Goal: Transaction & Acquisition: Purchase product/service

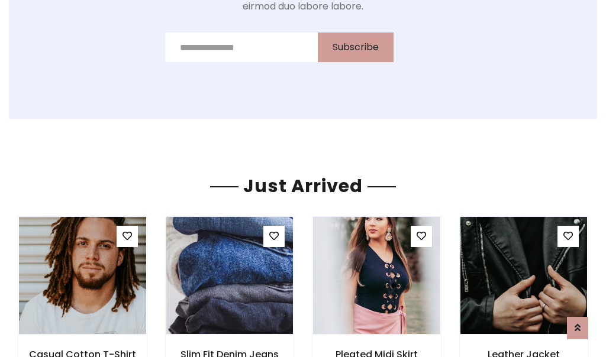
scroll to position [1258, 0]
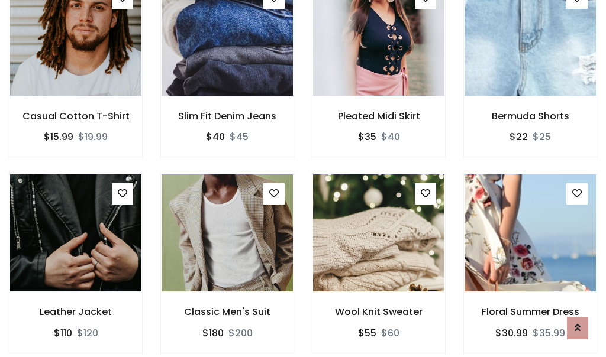
click at [303, 179] on div "Wool Knit Sweater $55 $60" at bounding box center [378, 272] width 151 height 196
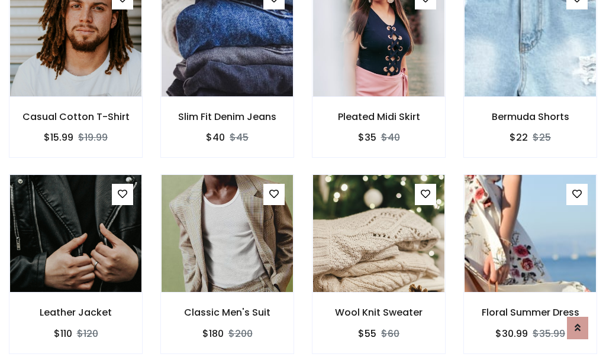
click at [303, 179] on div "Wool Knit Sweater $55 $60" at bounding box center [378, 273] width 151 height 196
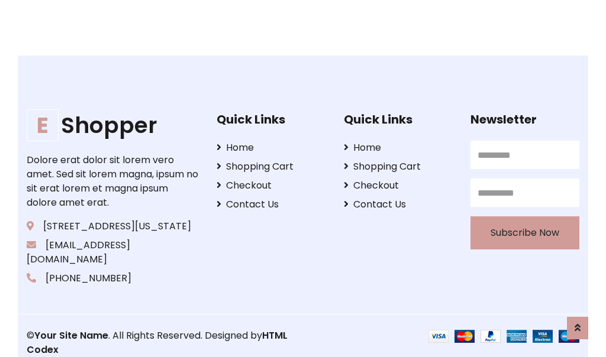
scroll to position [2253, 0]
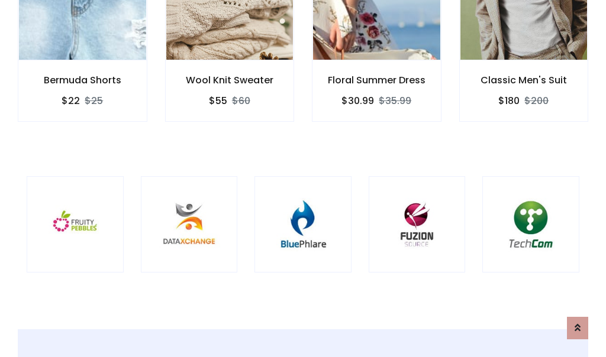
click at [303, 178] on div at bounding box center [302, 224] width 97 height 97
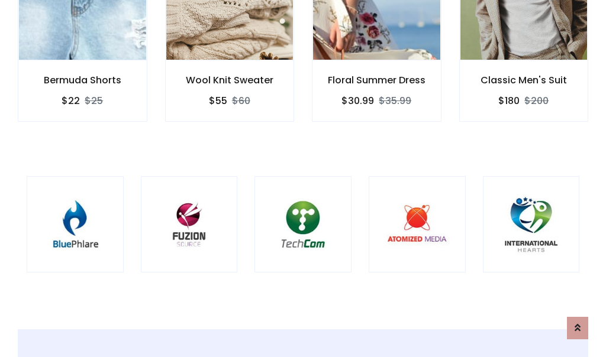
click at [303, 179] on div at bounding box center [302, 224] width 97 height 97
click at [303, 178] on div at bounding box center [302, 224] width 97 height 97
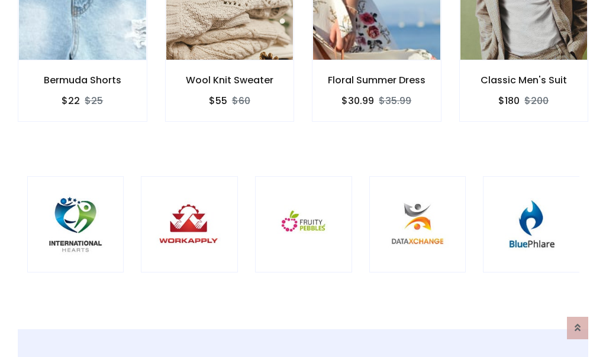
scroll to position [0, 0]
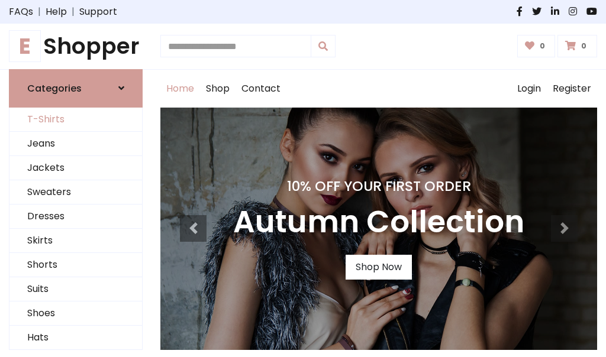
click at [76, 120] on link "T-Shirts" at bounding box center [75, 120] width 133 height 24
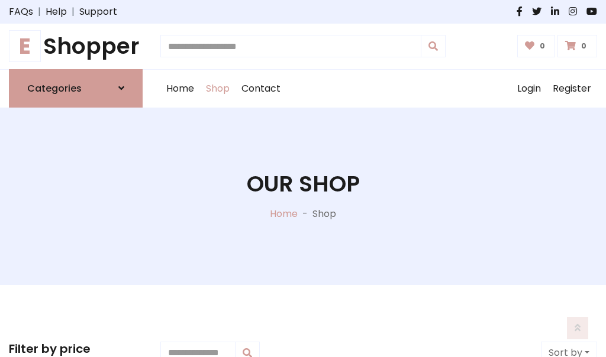
scroll to position [475, 0]
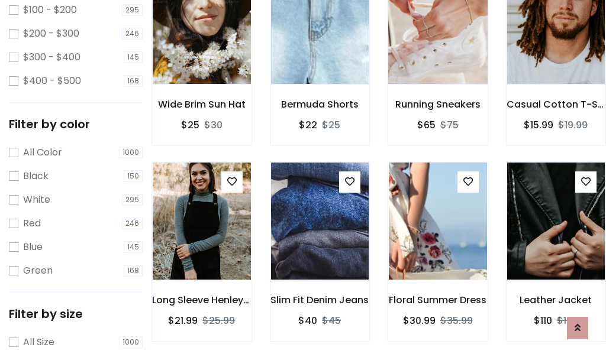
scroll to position [60, 0]
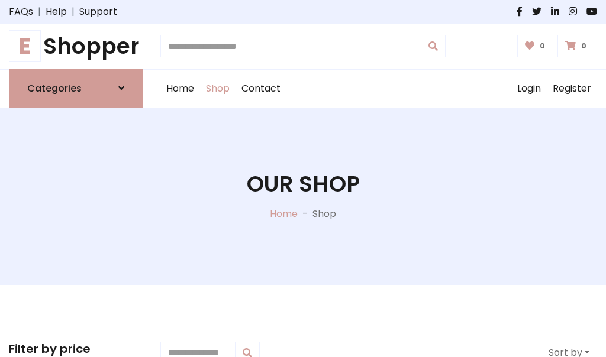
click at [76, 46] on h1 "E Shopper" at bounding box center [76, 46] width 134 height 27
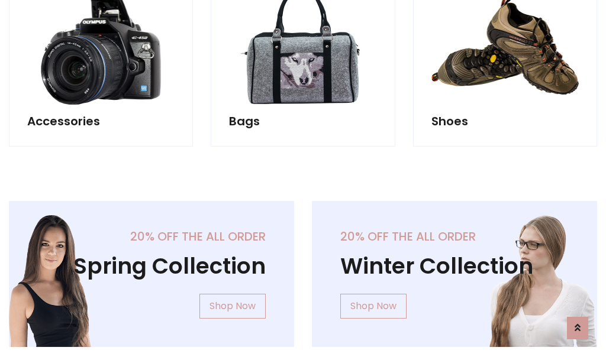
scroll to position [1150, 0]
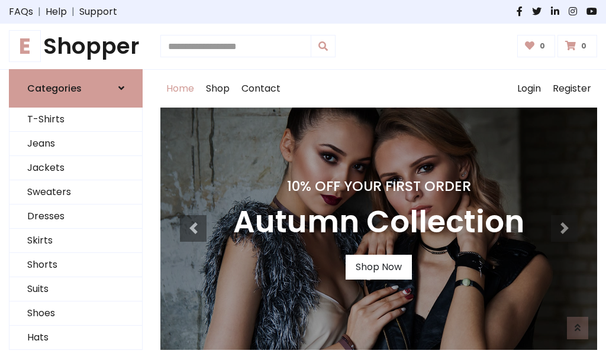
scroll to position [388, 0]
